Goal: Task Accomplishment & Management: Manage account settings

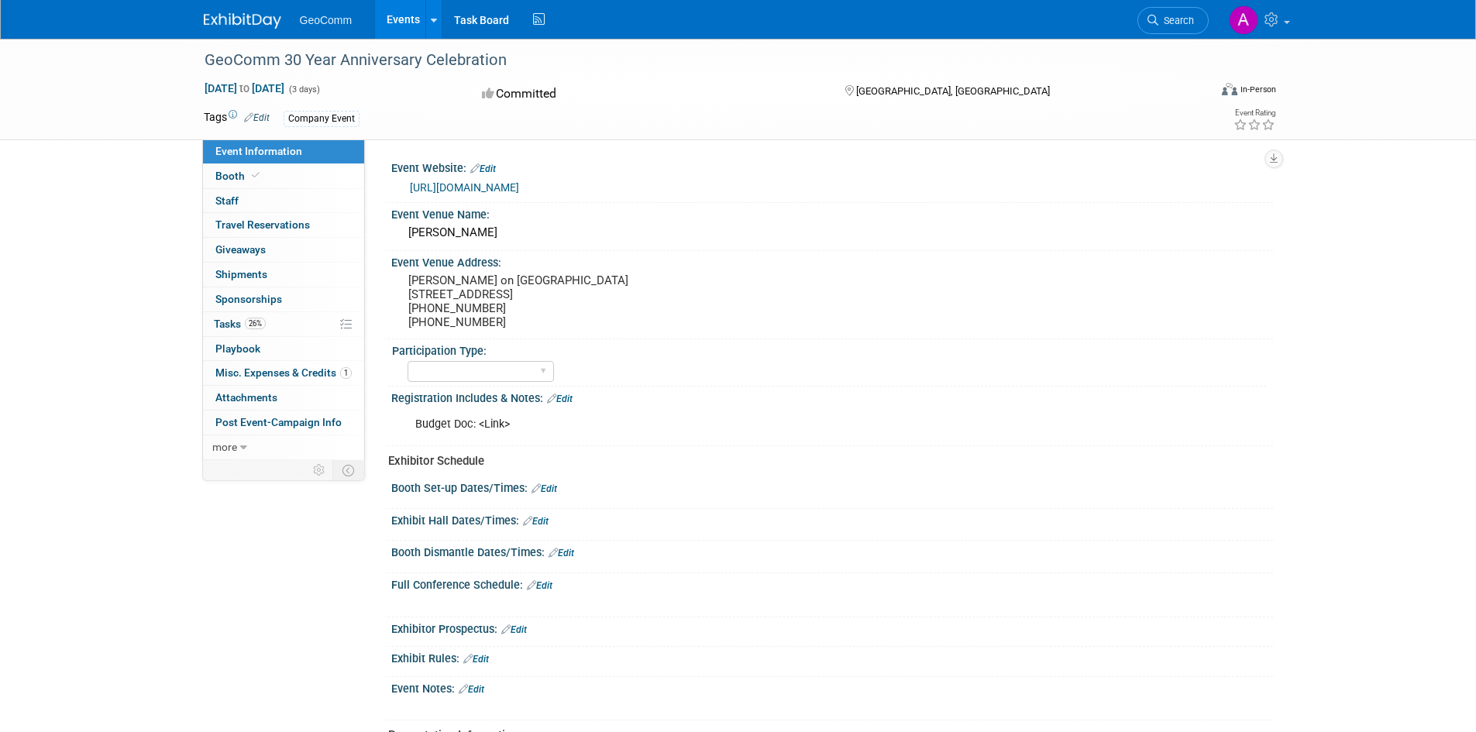
select select "No"
click at [241, 324] on span "Tasks 26%" at bounding box center [240, 324] width 52 height 12
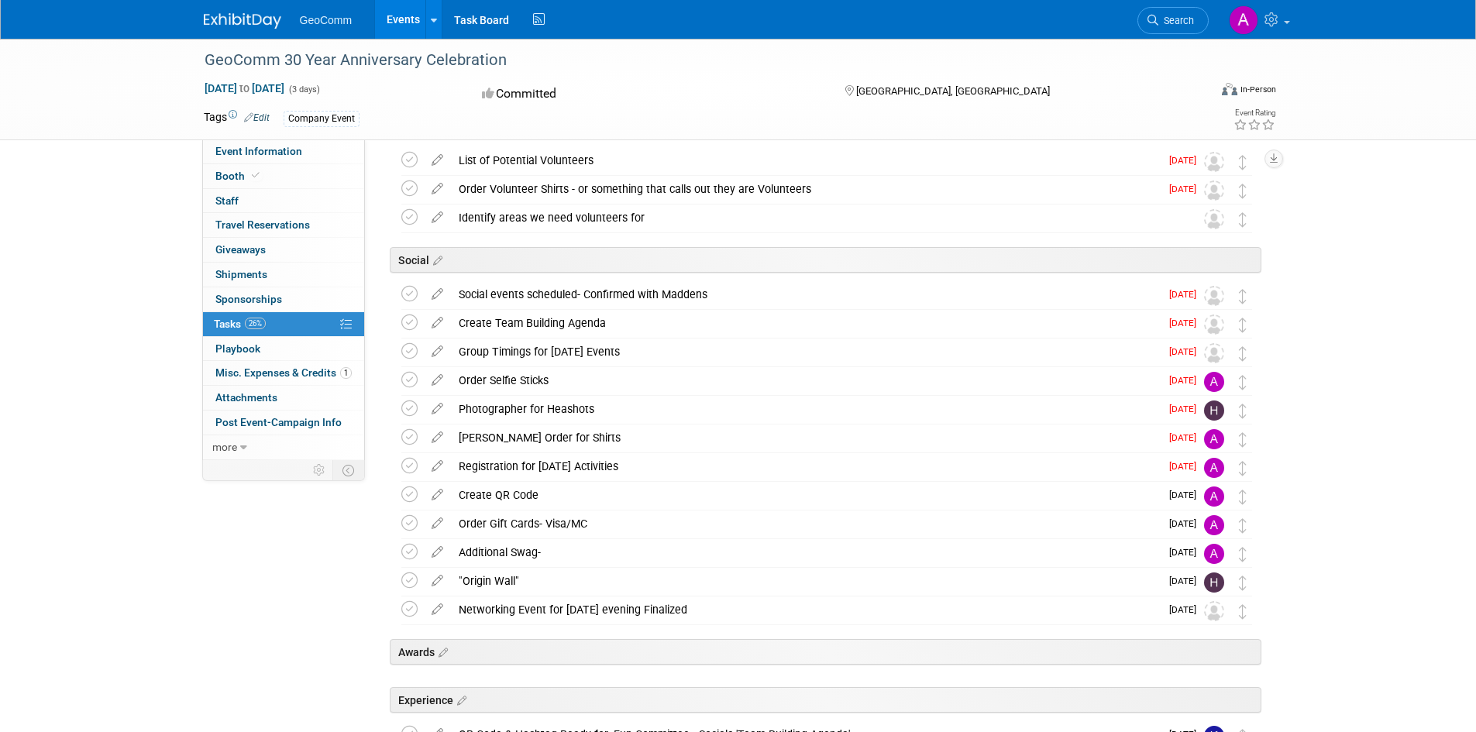
scroll to position [542, 0]
click at [1002, 297] on div "Social events scheduled- Confirmed with Maddens" at bounding box center [805, 293] width 709 height 26
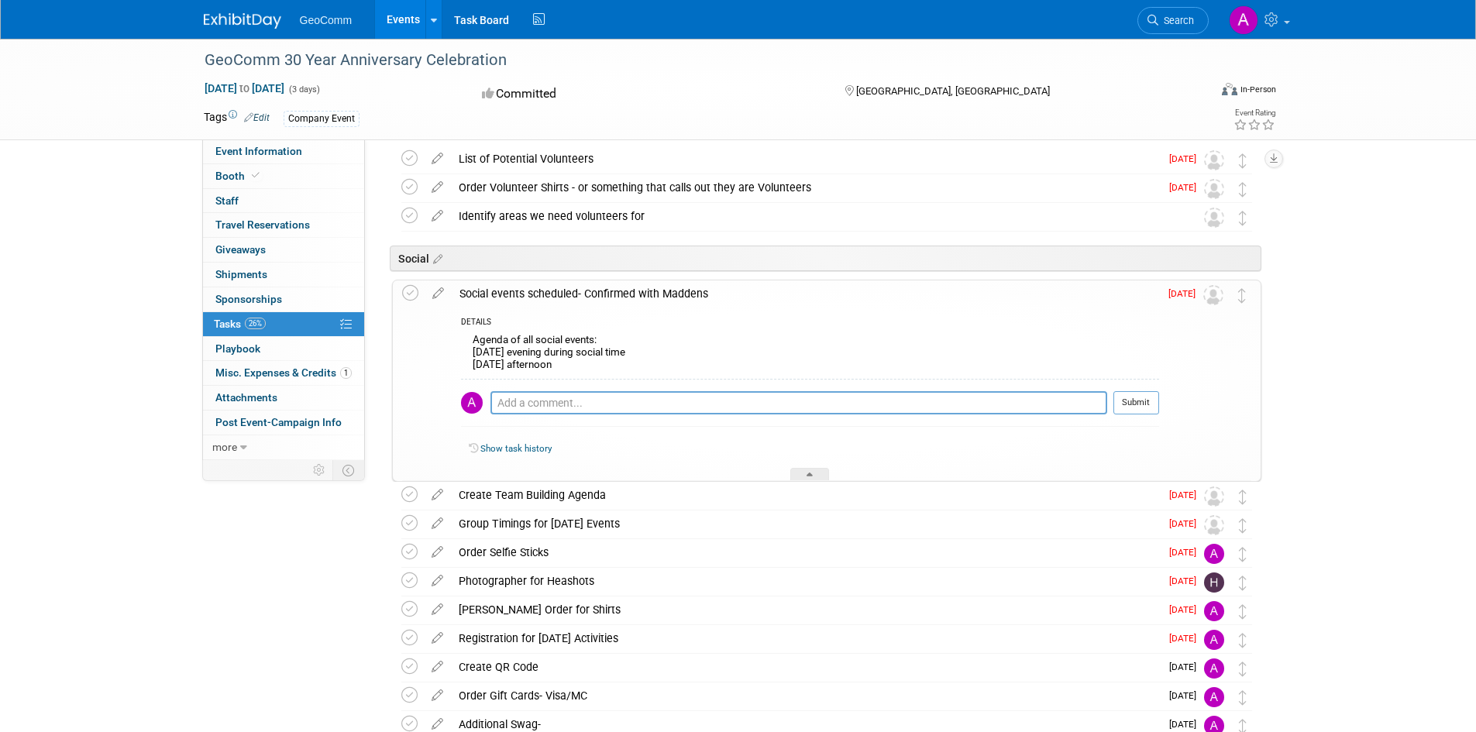
scroll to position [620, 0]
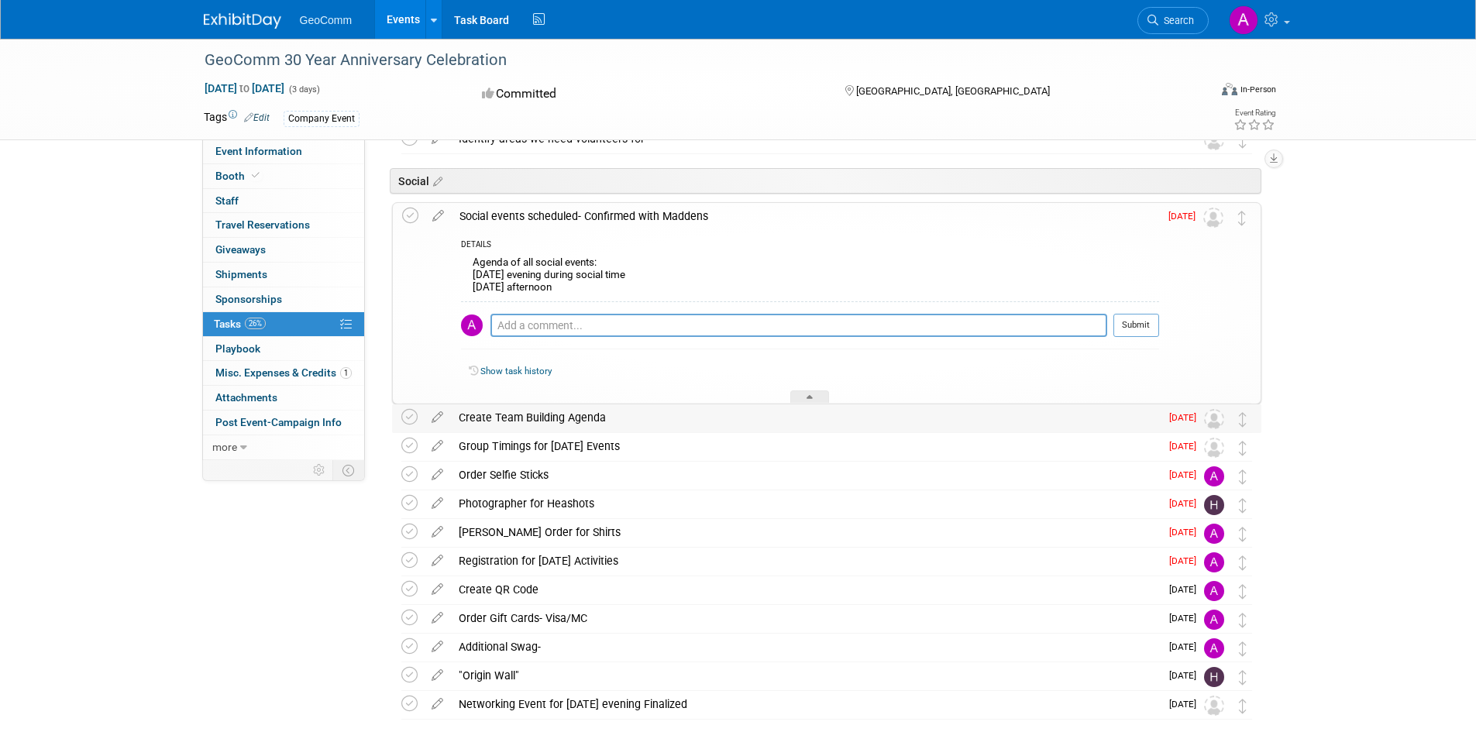
click at [863, 414] on div "Create Team Building Agenda" at bounding box center [805, 417] width 709 height 26
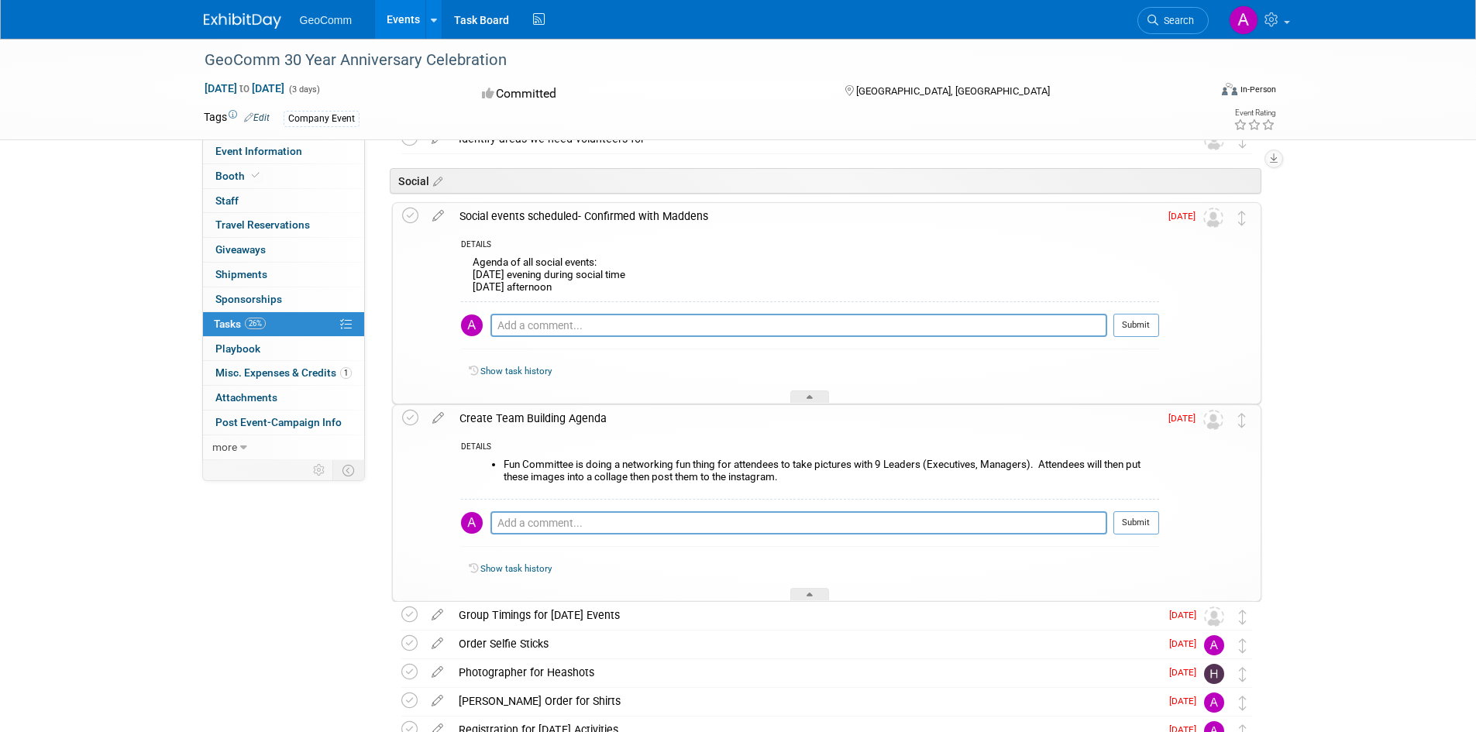
click at [1212, 423] on img at bounding box center [1213, 420] width 20 height 20
click at [433, 418] on icon at bounding box center [438, 414] width 27 height 19
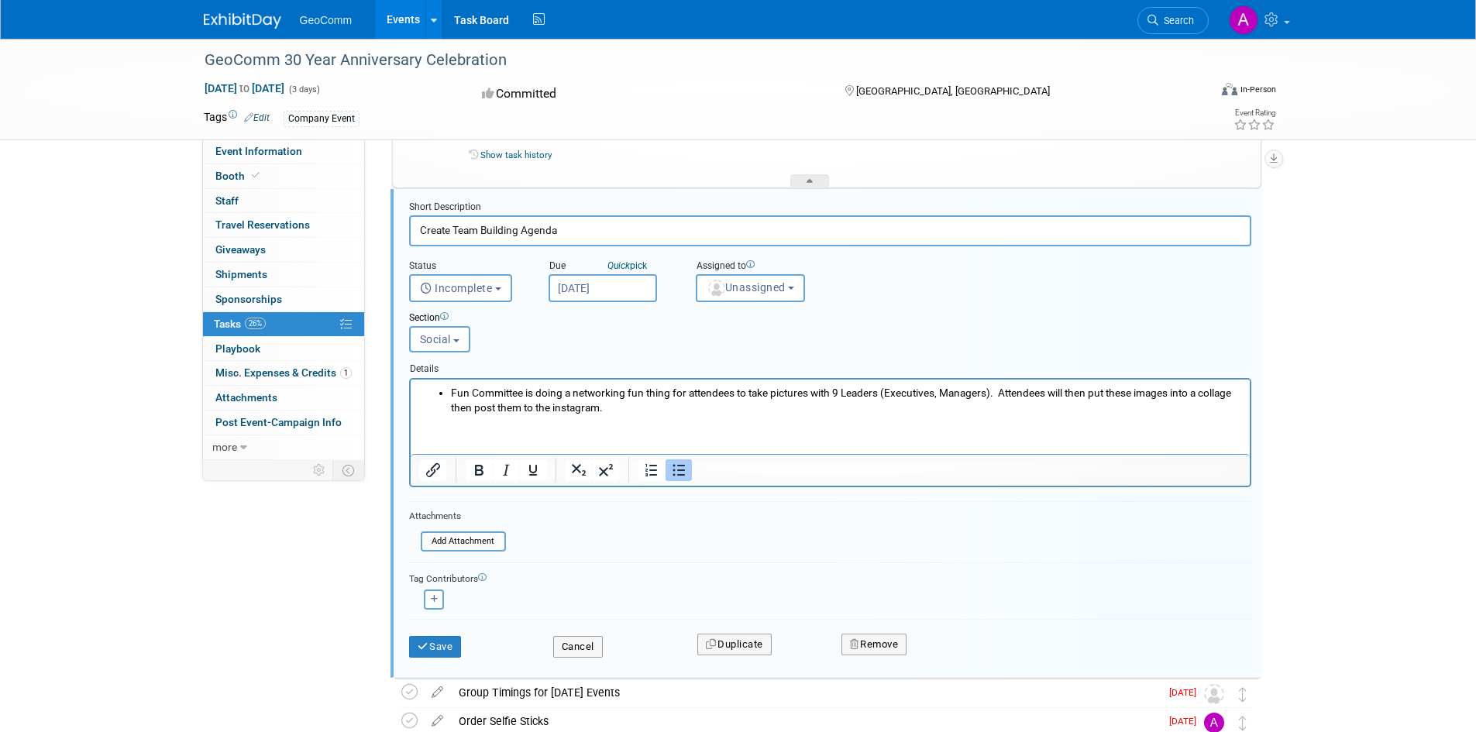
scroll to position [872, 0]
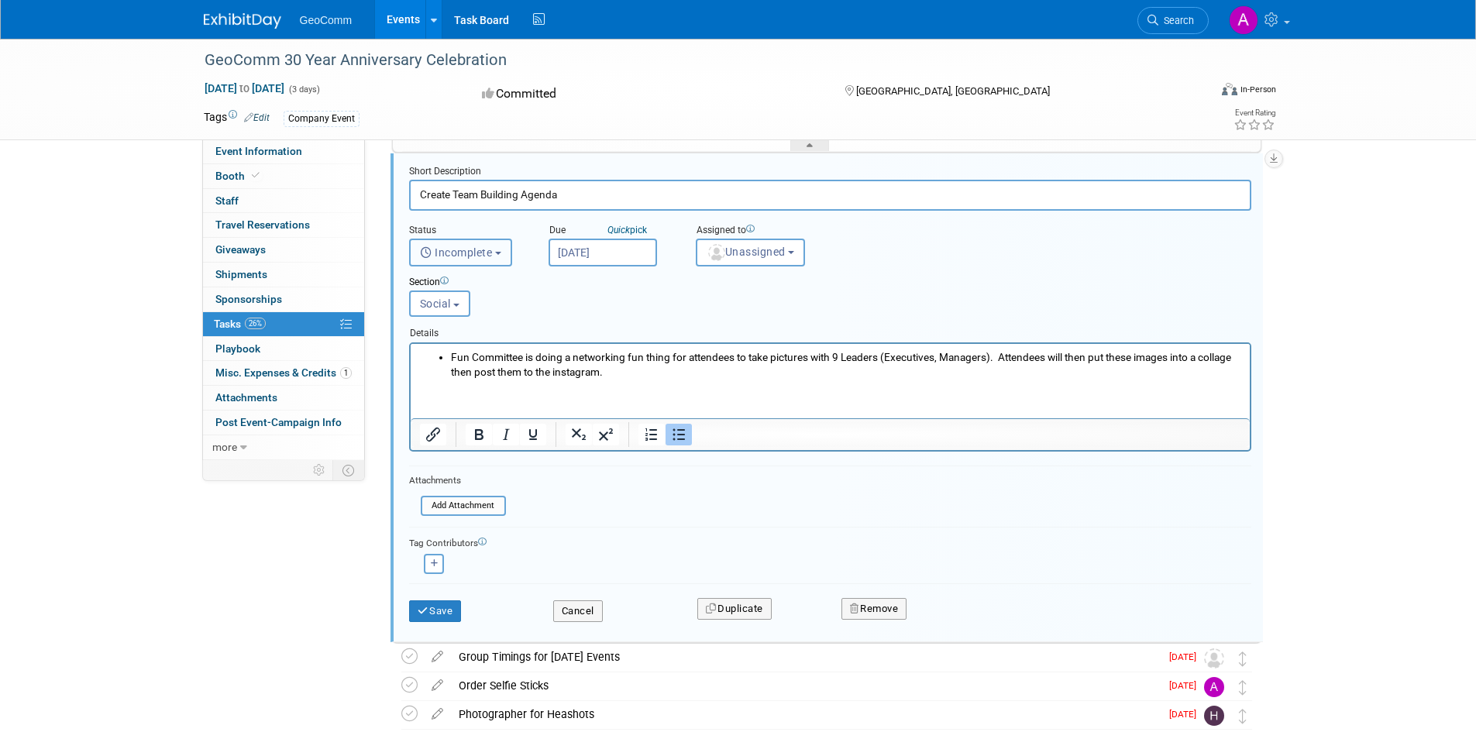
click at [468, 254] on span "Incomplete" at bounding box center [456, 252] width 73 height 12
click at [469, 308] on label "Completed" at bounding box center [460, 319] width 84 height 25
click at [412, 312] on input "Completed" at bounding box center [407, 317] width 10 height 10
select select "3"
click at [454, 610] on button "Save" at bounding box center [435, 611] width 53 height 22
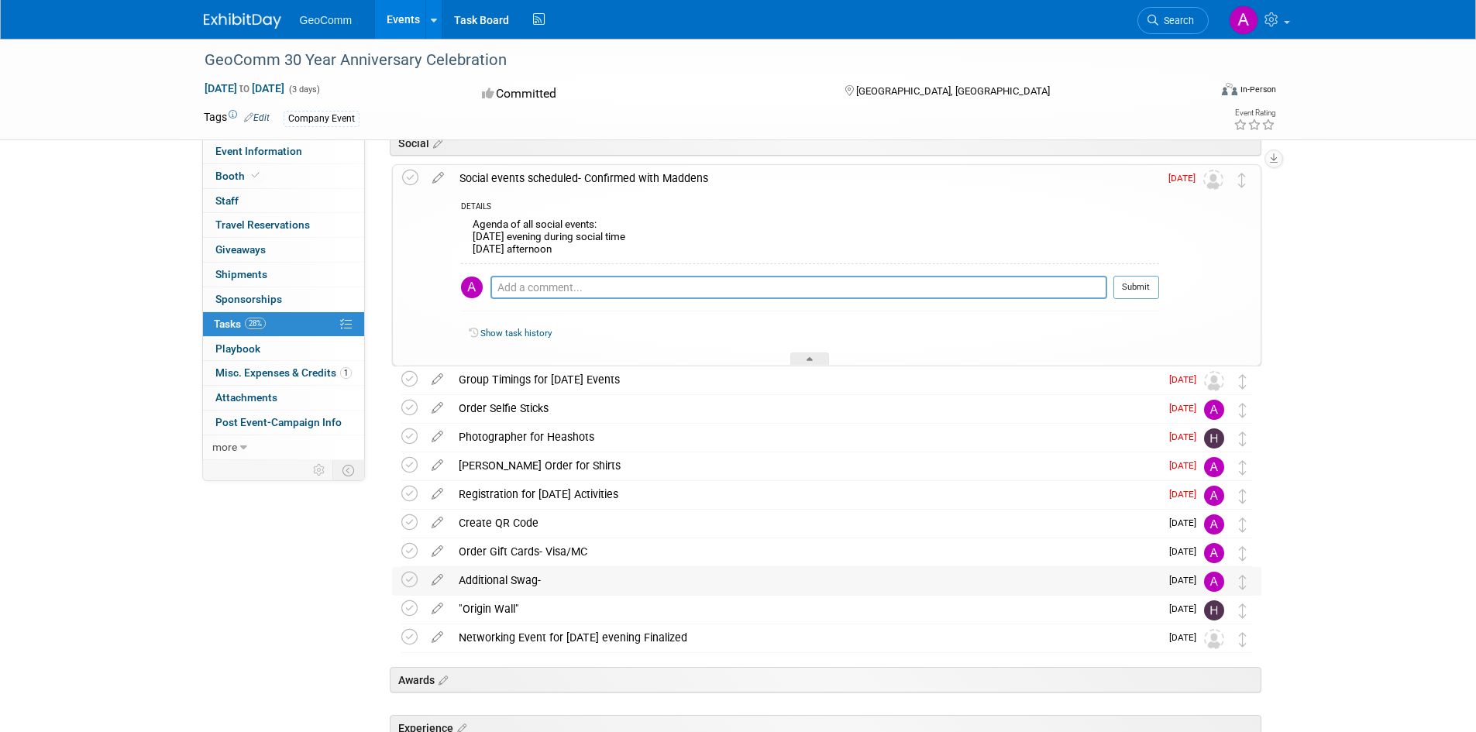
scroll to position [639, 0]
